Goal: Transaction & Acquisition: Purchase product/service

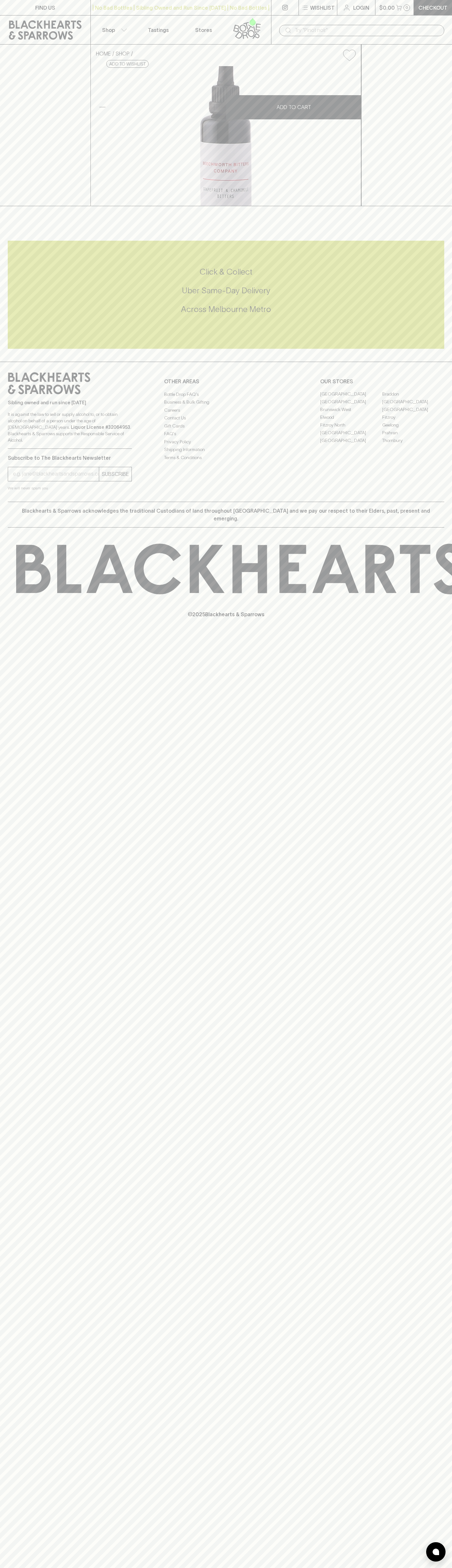
click at [39, 16] on link at bounding box center [45, 30] width 90 height 29
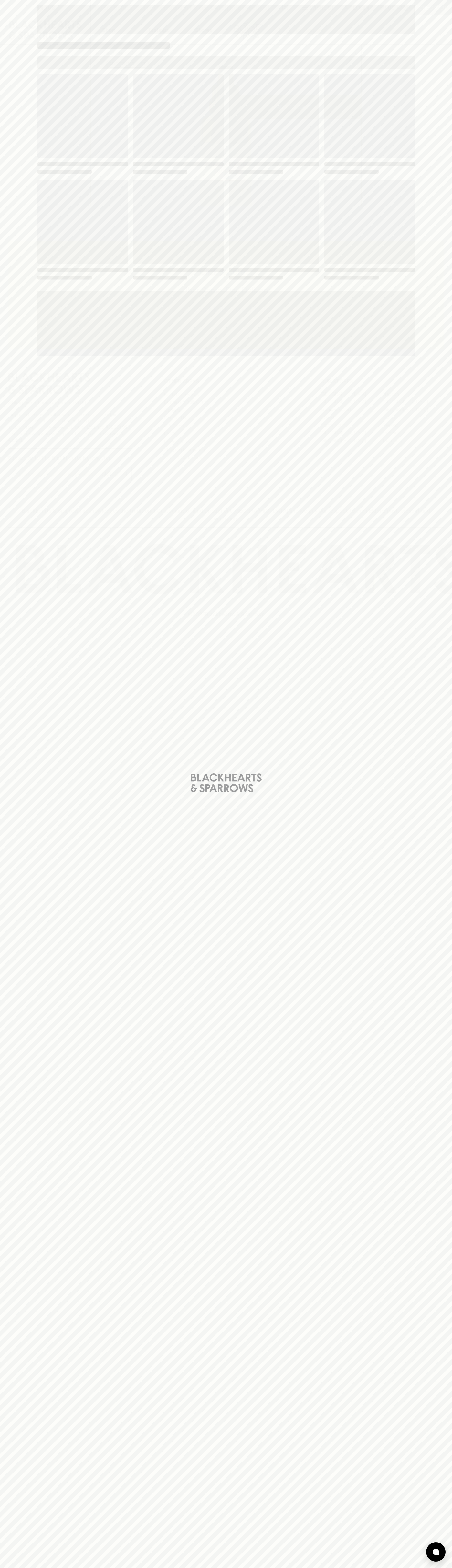
click at [443, 811] on div "Loading" at bounding box center [226, 784] width 452 height 1568
click at [136, 1567] on html "FIND US | No Bad Bottles | Sibling Owned and Run Since [DATE] | No Bad Bottles …" at bounding box center [226, 784] width 452 height 1568
click at [12, 1433] on div "Loading" at bounding box center [226, 784] width 452 height 1568
